Goal: Task Accomplishment & Management: Use online tool/utility

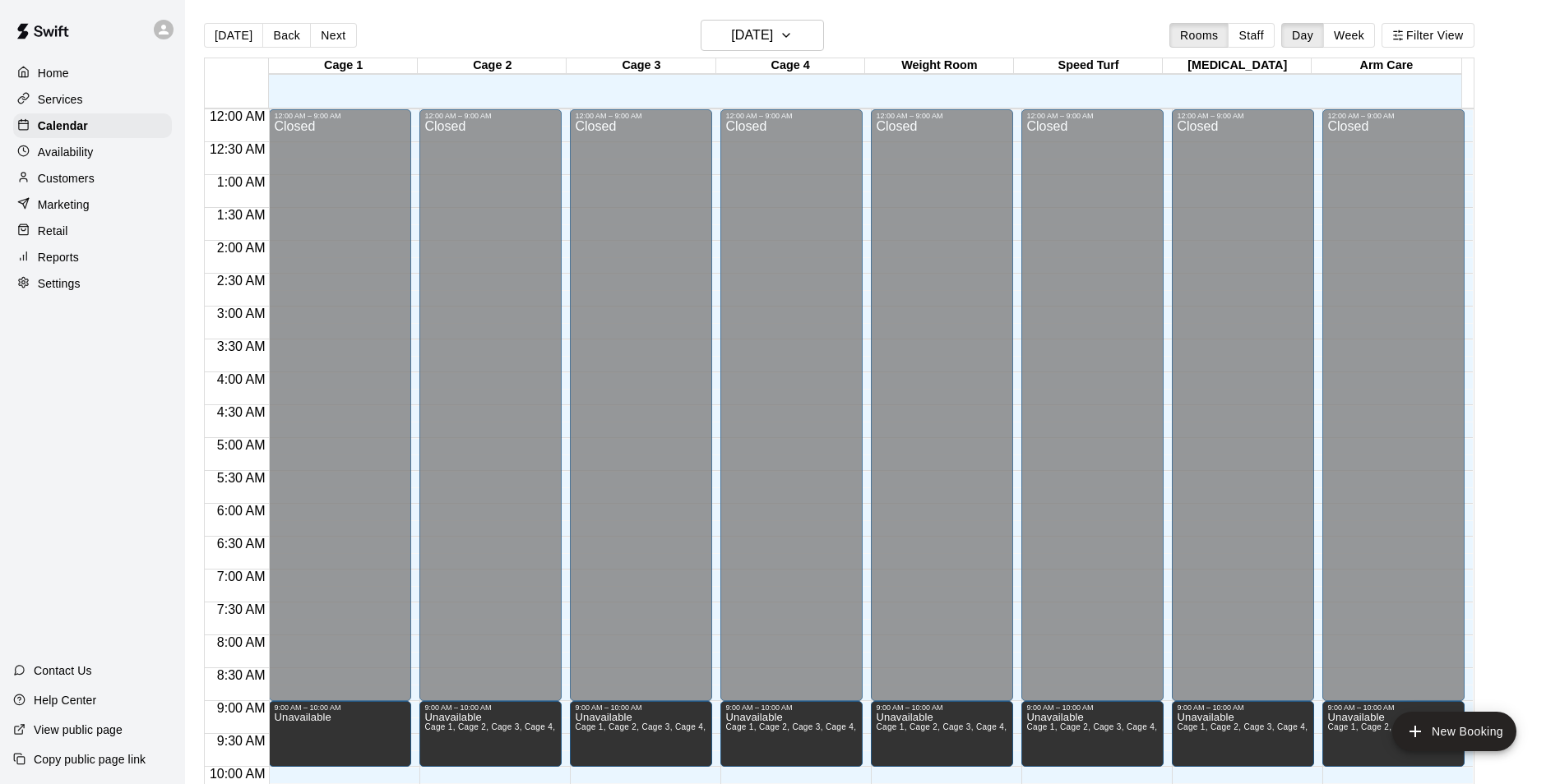
scroll to position [433, 0]
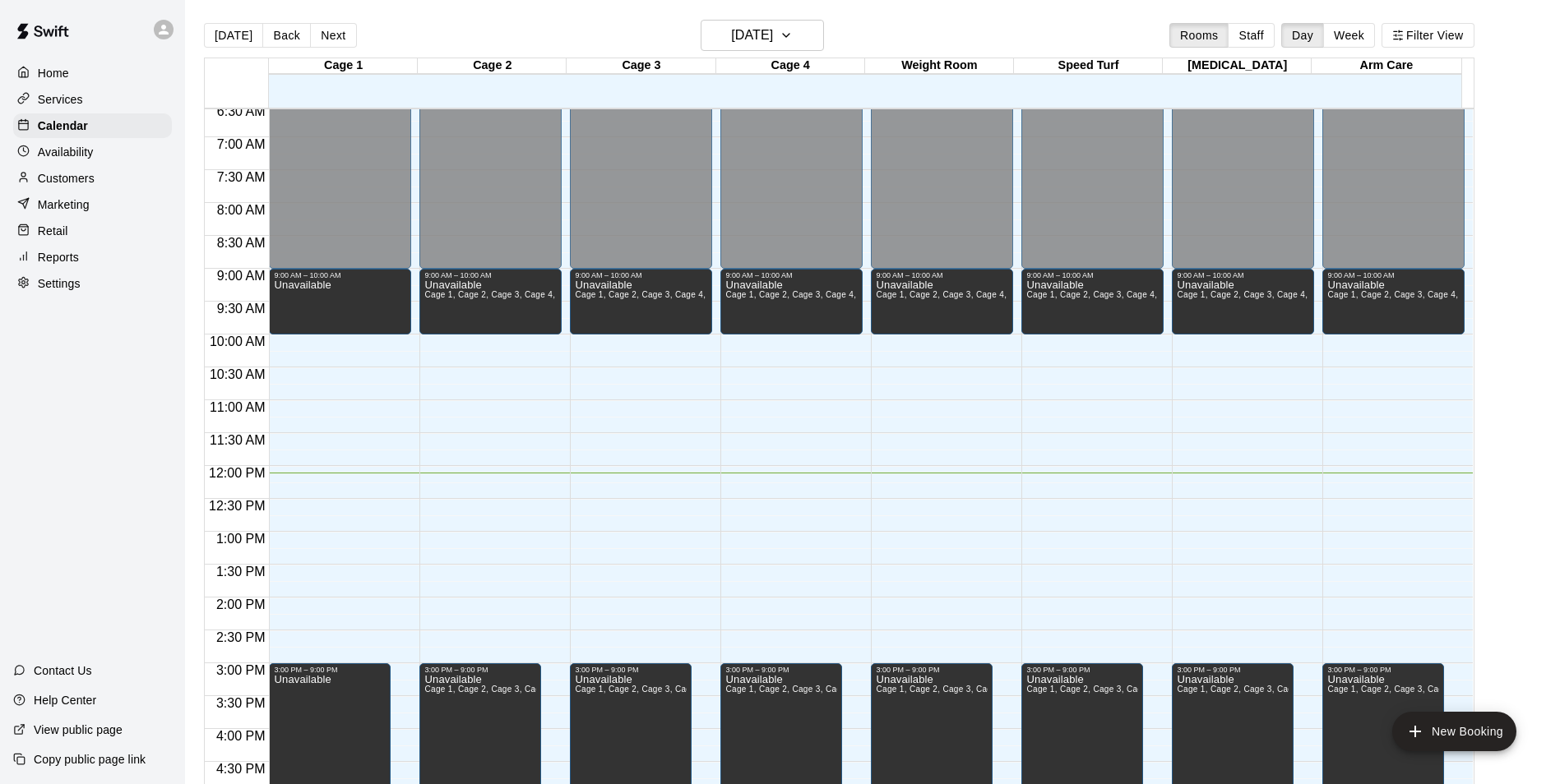
click at [1515, 73] on main "Today Back Next Saturday Sep 20 Rooms Staff Day Week Filter View Cage 1 20 Sat …" at bounding box center [871, 412] width 1361 height 784
click at [1505, 349] on main "Today Back Next Saturday Sep 20 Rooms Staff Day Week Filter View Cage 1 20 Sat …" at bounding box center [871, 412] width 1361 height 784
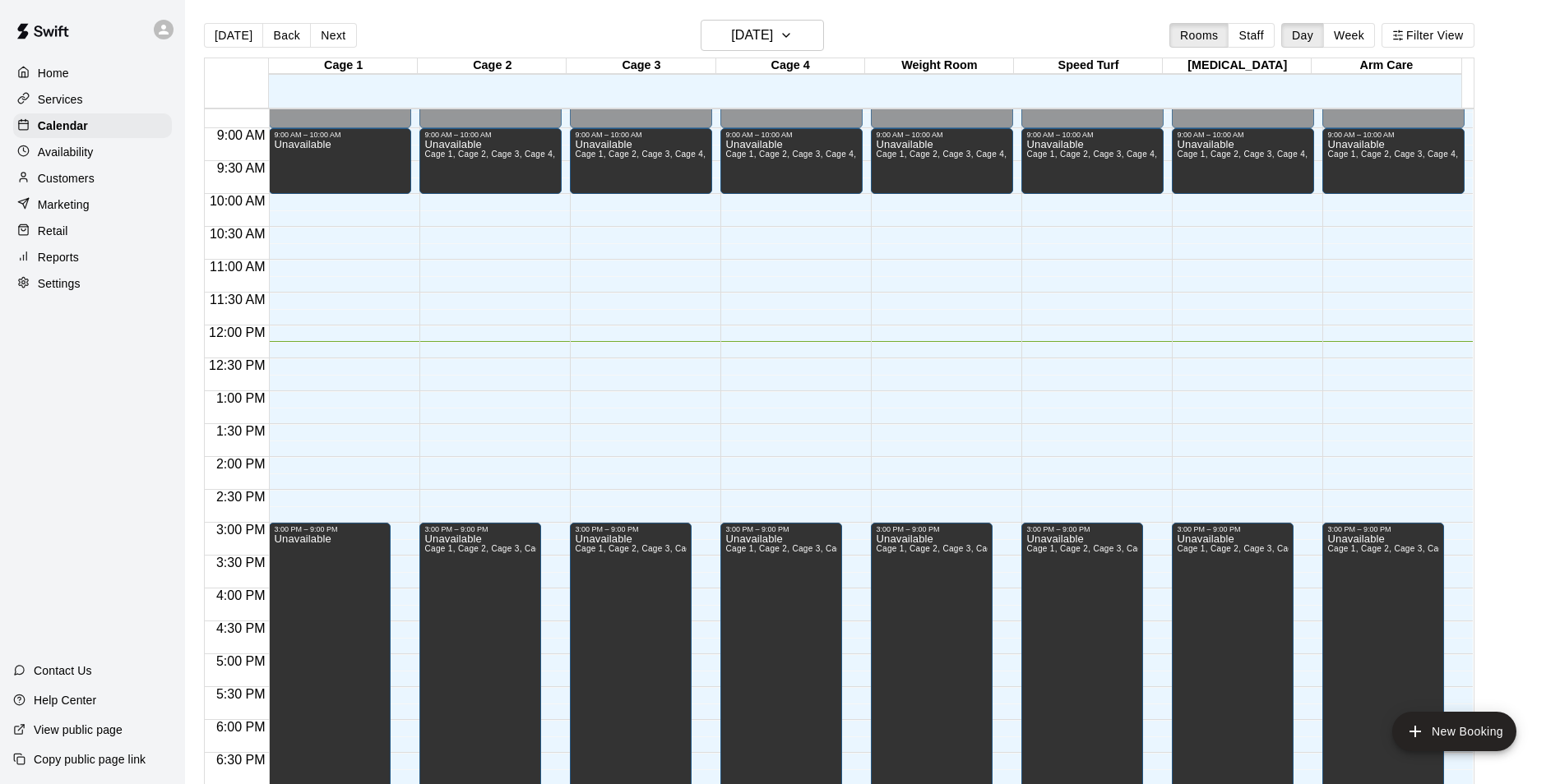
scroll to position [558, 0]
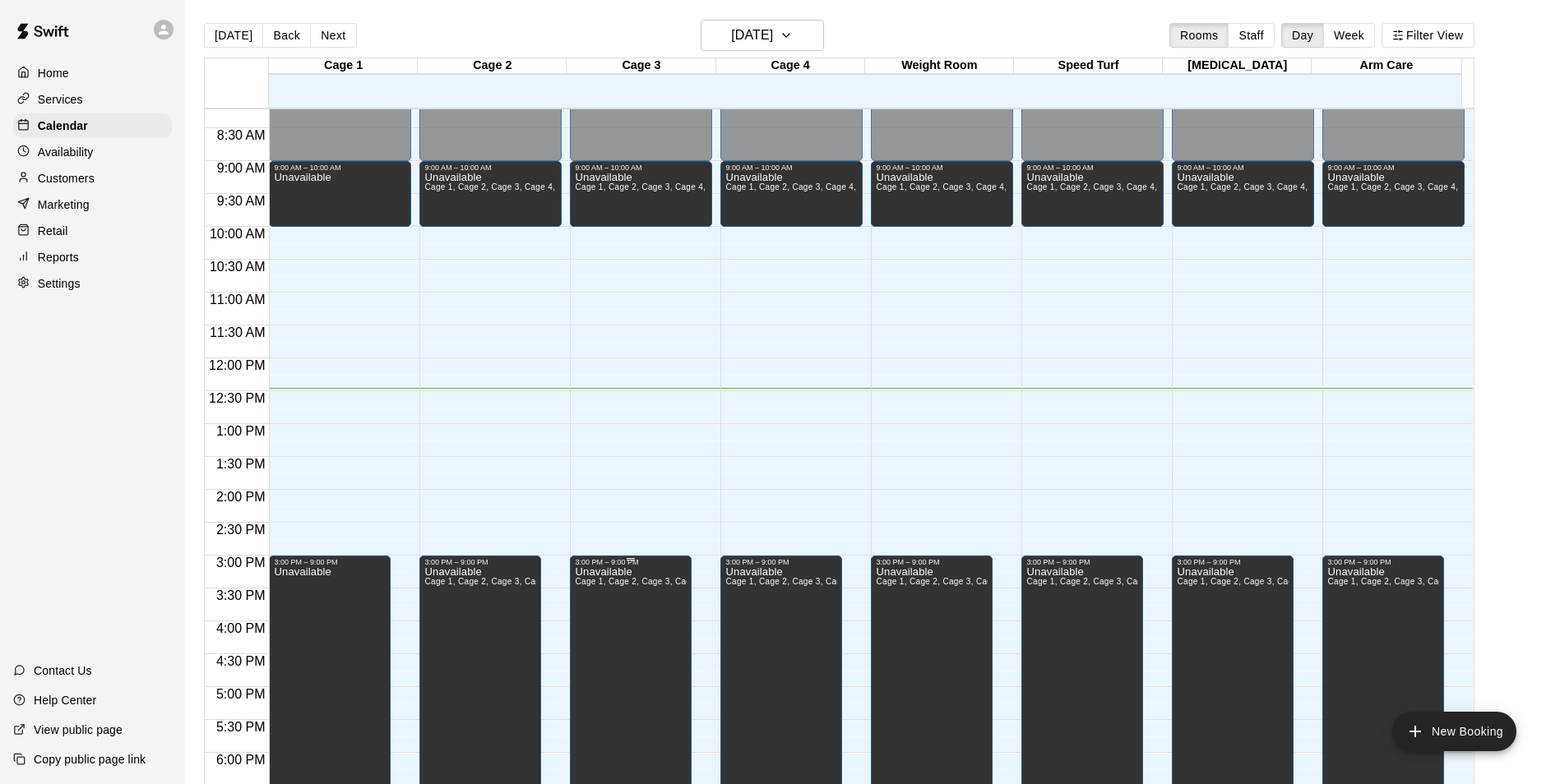
scroll to position [491, 0]
